Goal: Information Seeking & Learning: Learn about a topic

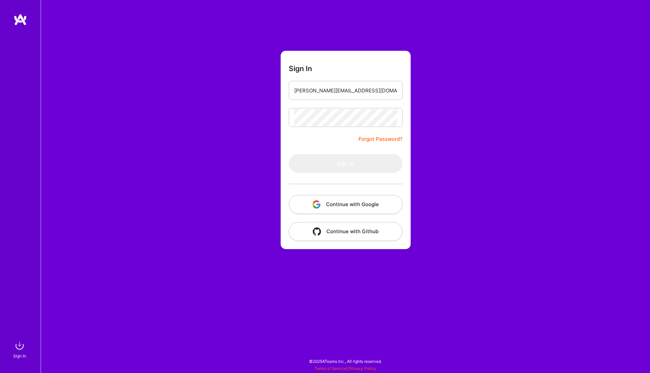
click at [364, 78] on form "Sign In [PERSON_NAME][EMAIL_ADDRESS][DOMAIN_NAME] Forgot Password? Sign In Cont…" at bounding box center [346, 150] width 130 height 199
click at [353, 102] on form "Sign In [PERSON_NAME][EMAIL_ADDRESS][DOMAIN_NAME] Forgot Password? Sign In Cont…" at bounding box center [346, 150] width 130 height 199
click at [355, 98] on input "[PERSON_NAME][EMAIL_ADDRESS][DOMAIN_NAME]" at bounding box center [345, 90] width 103 height 17
click at [326, 85] on input "[PERSON_NAME][EMAIL_ADDRESS][DOMAIN_NAME]" at bounding box center [345, 90] width 103 height 17
type input "darius@foxcreator.com"
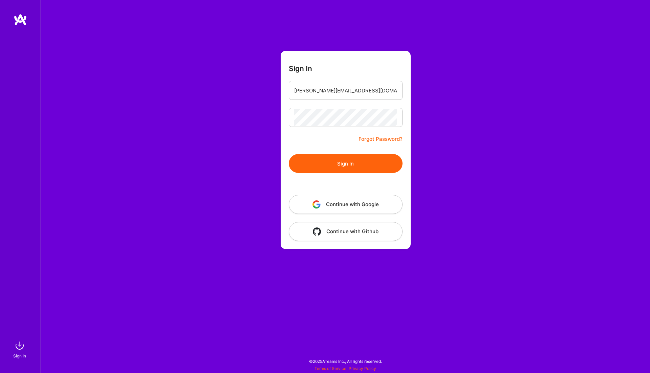
click at [338, 103] on form "Sign In darius@foxcreator.com Forgot Password? Sign In Continue with Google Con…" at bounding box center [346, 150] width 130 height 199
click at [319, 162] on button "Sign In" at bounding box center [346, 163] width 114 height 19
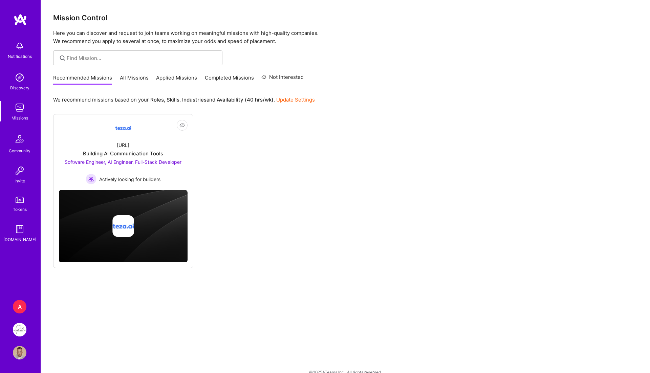
click at [123, 73] on div "Recommended Missions All Missions Applied Missions Completed Missions Not Inter…" at bounding box center [178, 77] width 251 height 15
click at [130, 75] on link "All Missions" at bounding box center [134, 79] width 29 height 11
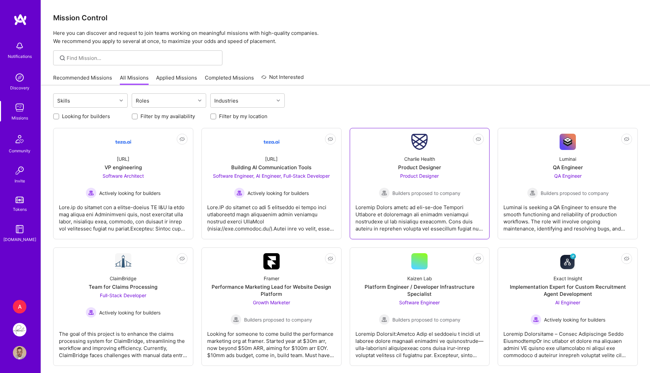
click at [410, 154] on div "Charlie Health Product Designer Product Designer Builders proposed to company" at bounding box center [420, 174] width 129 height 48
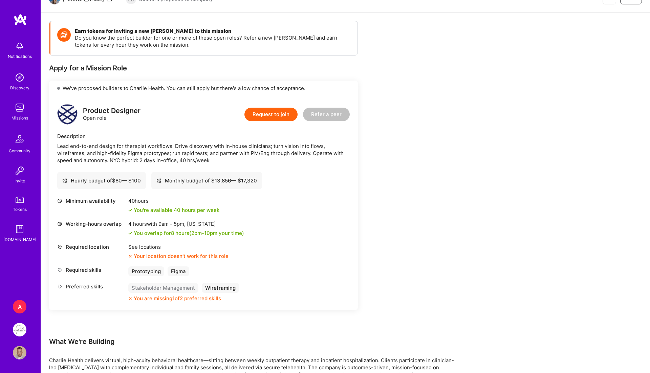
scroll to position [89, 0]
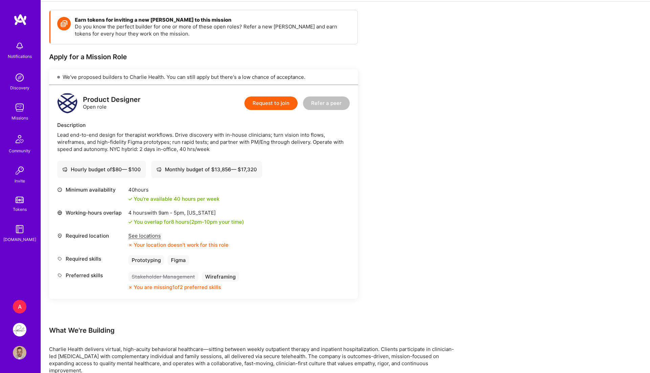
click at [138, 237] on div "See locations" at bounding box center [178, 235] width 100 height 7
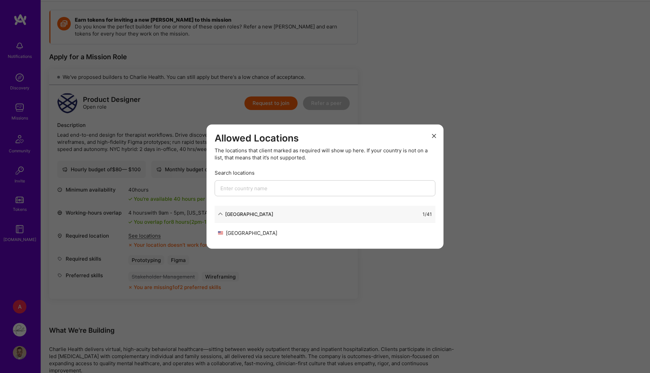
click at [474, 139] on div "Allowed Locations The locations that client marked as required will show up her…" at bounding box center [325, 186] width 650 height 373
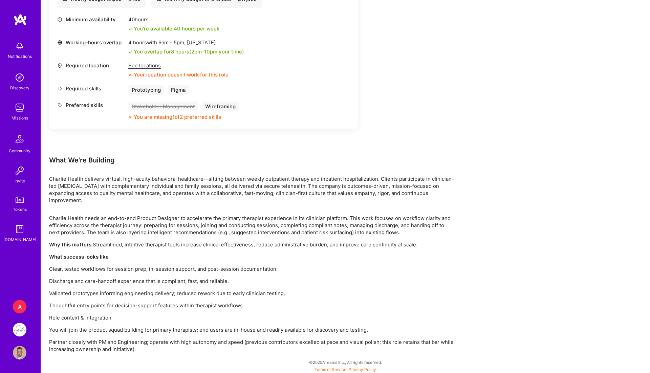
scroll to position [0, 0]
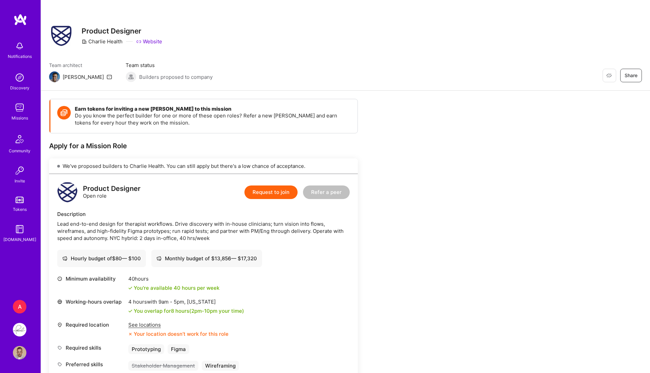
scroll to position [5, 0]
